Goal: Find specific page/section: Find specific page/section

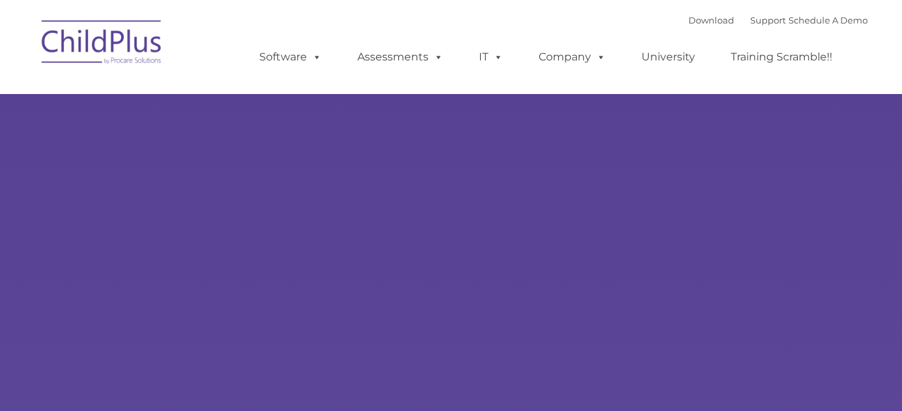
type input ""
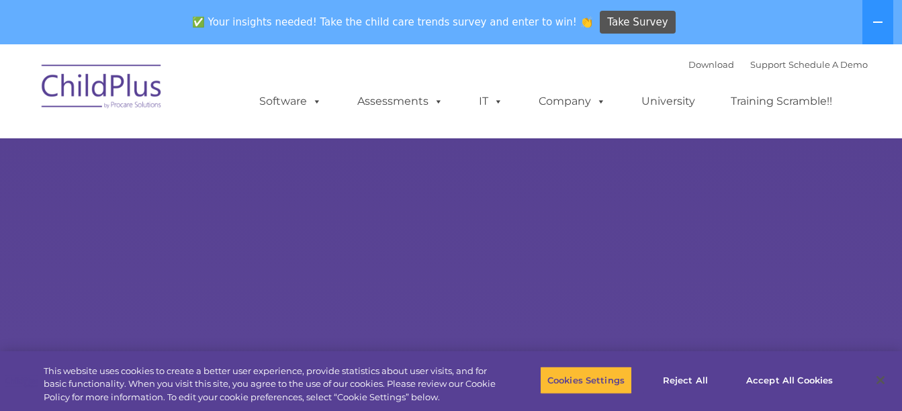
select select "MEDIUM"
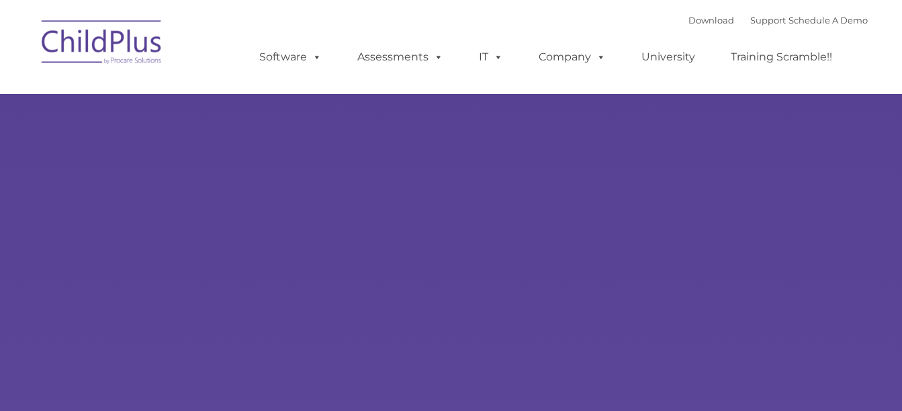
type input ""
select select "MEDIUM"
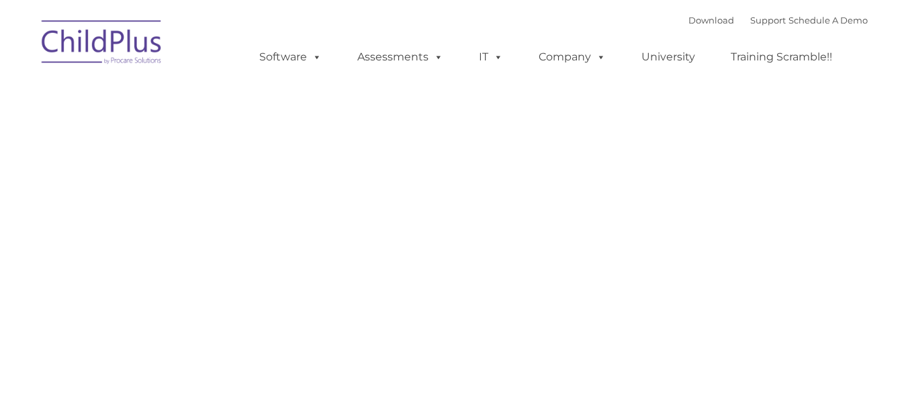
type input ""
